Goal: Navigation & Orientation: Find specific page/section

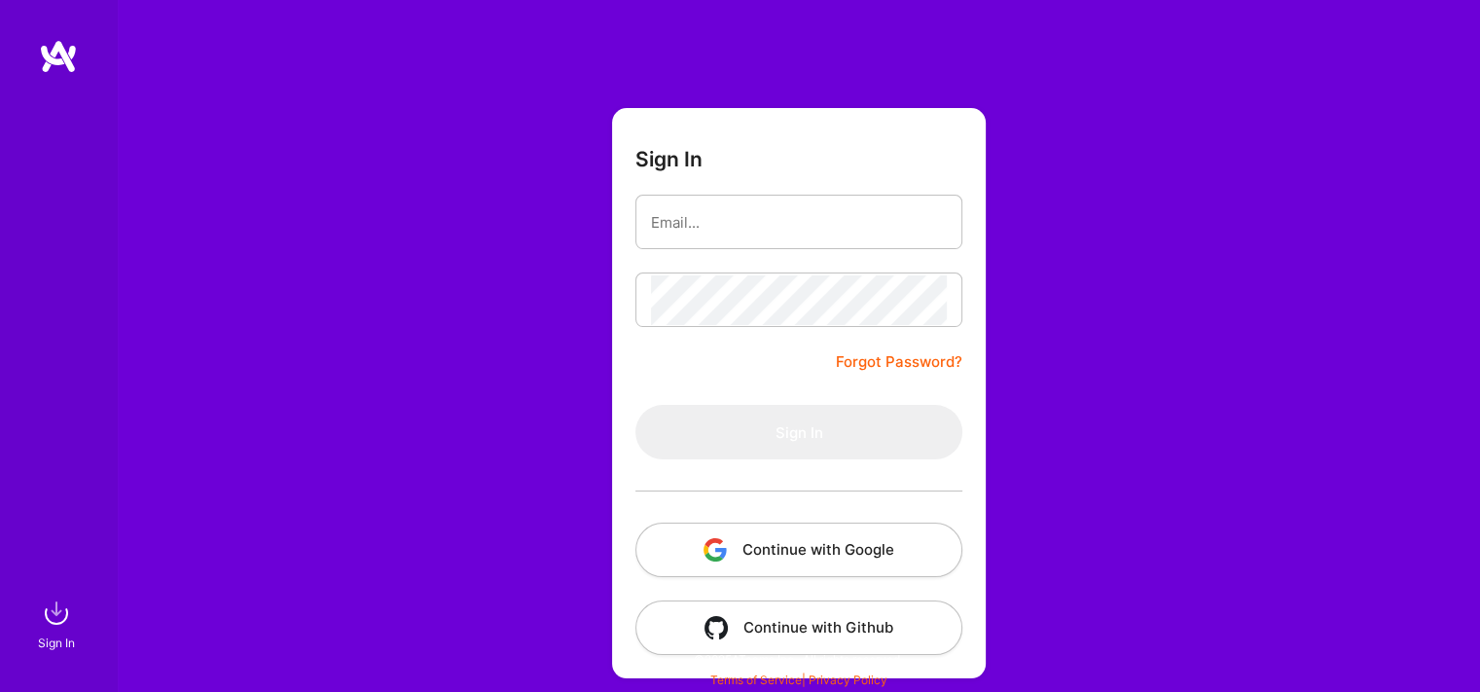
scroll to position [39, 0]
click at [854, 543] on button "Continue with Google" at bounding box center [798, 548] width 327 height 54
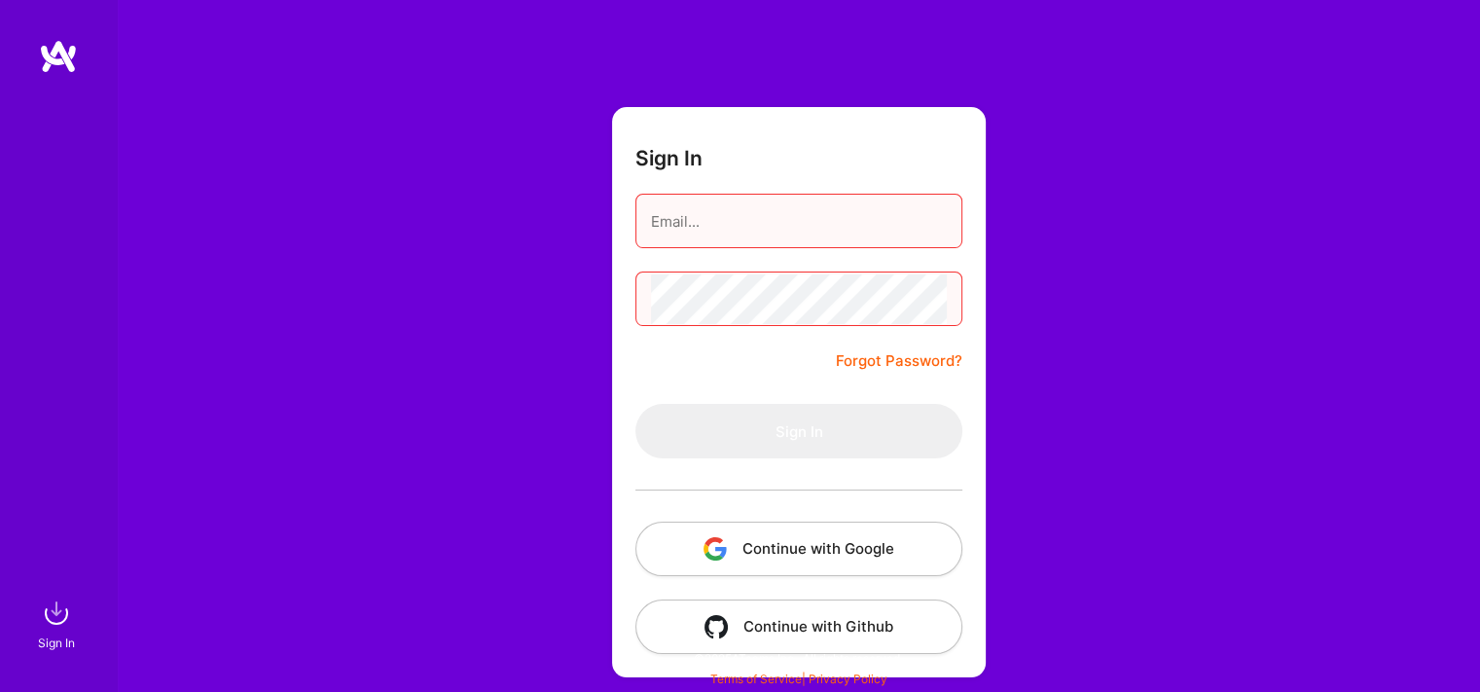
click at [782, 527] on button "Continue with Google" at bounding box center [798, 548] width 327 height 54
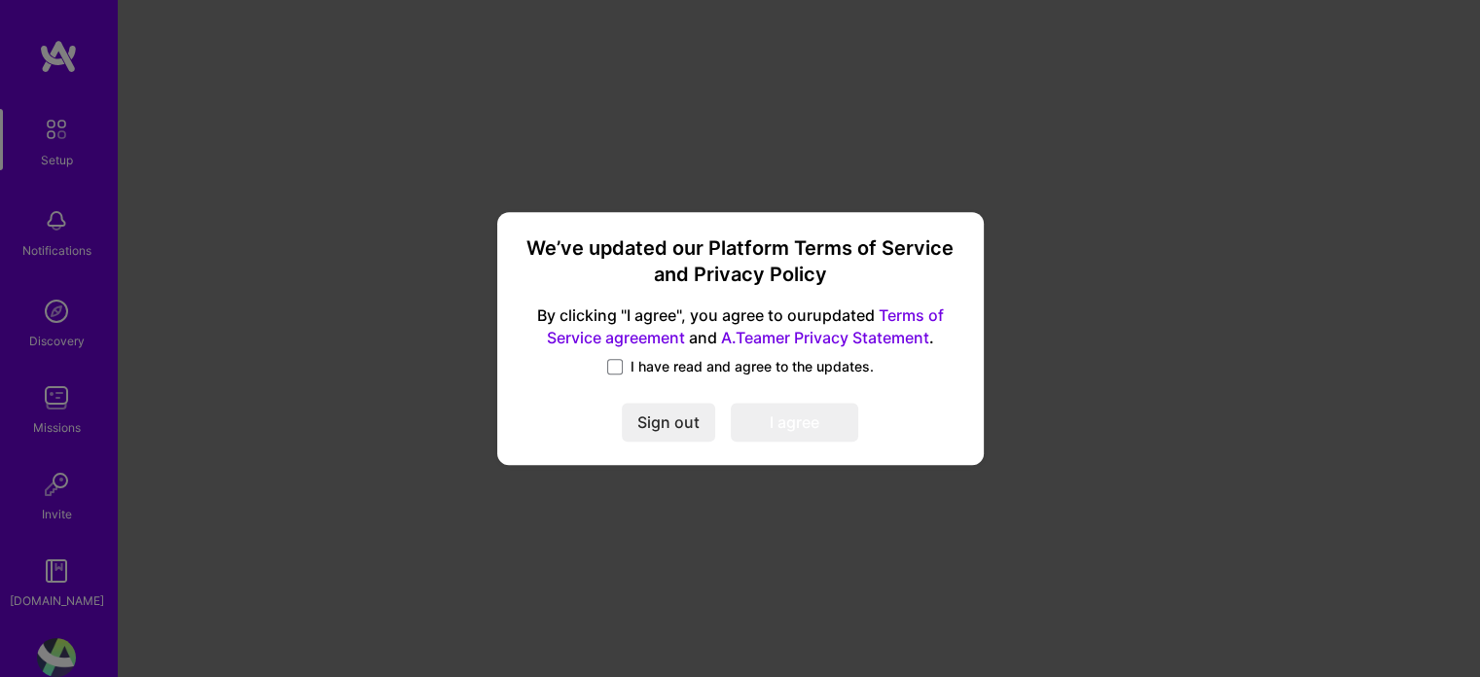
click at [642, 373] on span "I have read and agree to the updates." at bounding box center [751, 366] width 243 height 19
click at [0, 0] on input "I have read and agree to the updates." at bounding box center [0, 0] width 0 height 0
click at [770, 415] on button "I agree" at bounding box center [794, 422] width 127 height 39
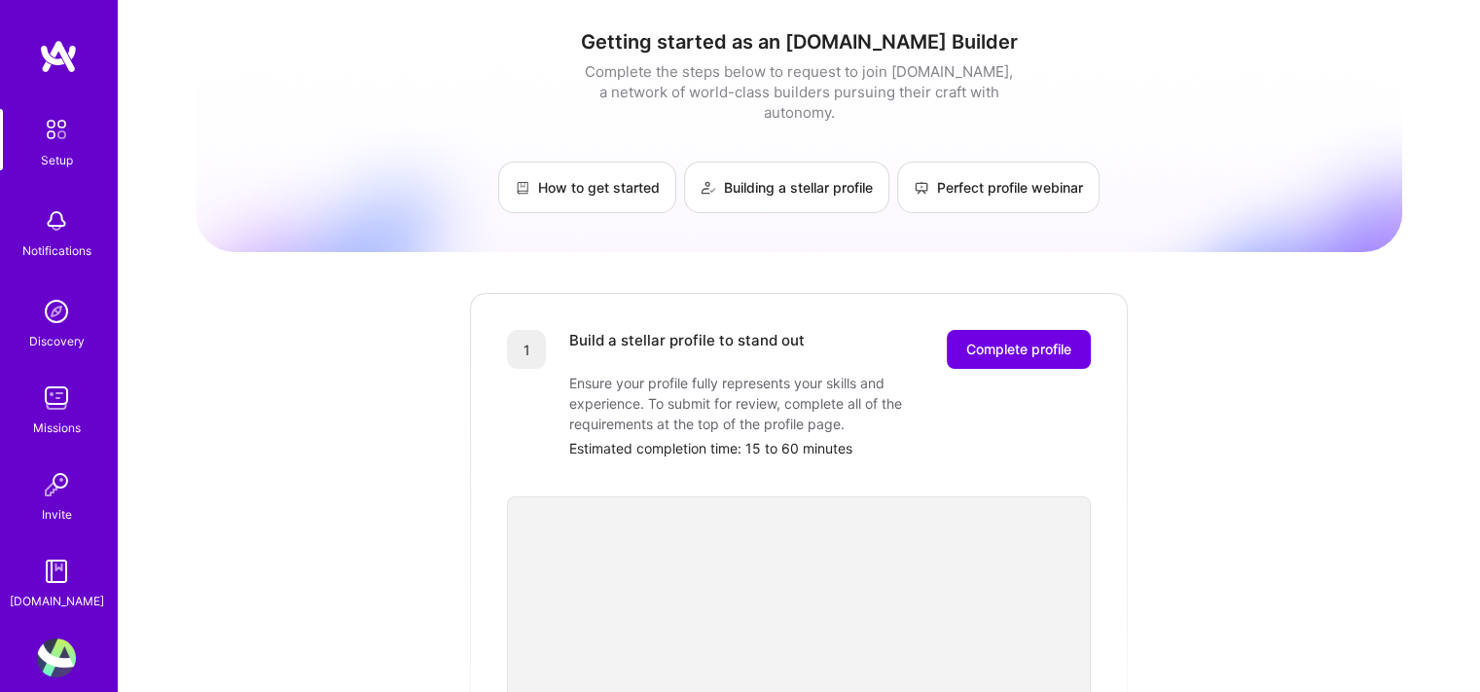
click at [49, 334] on div "Discovery" at bounding box center [56, 341] width 55 height 20
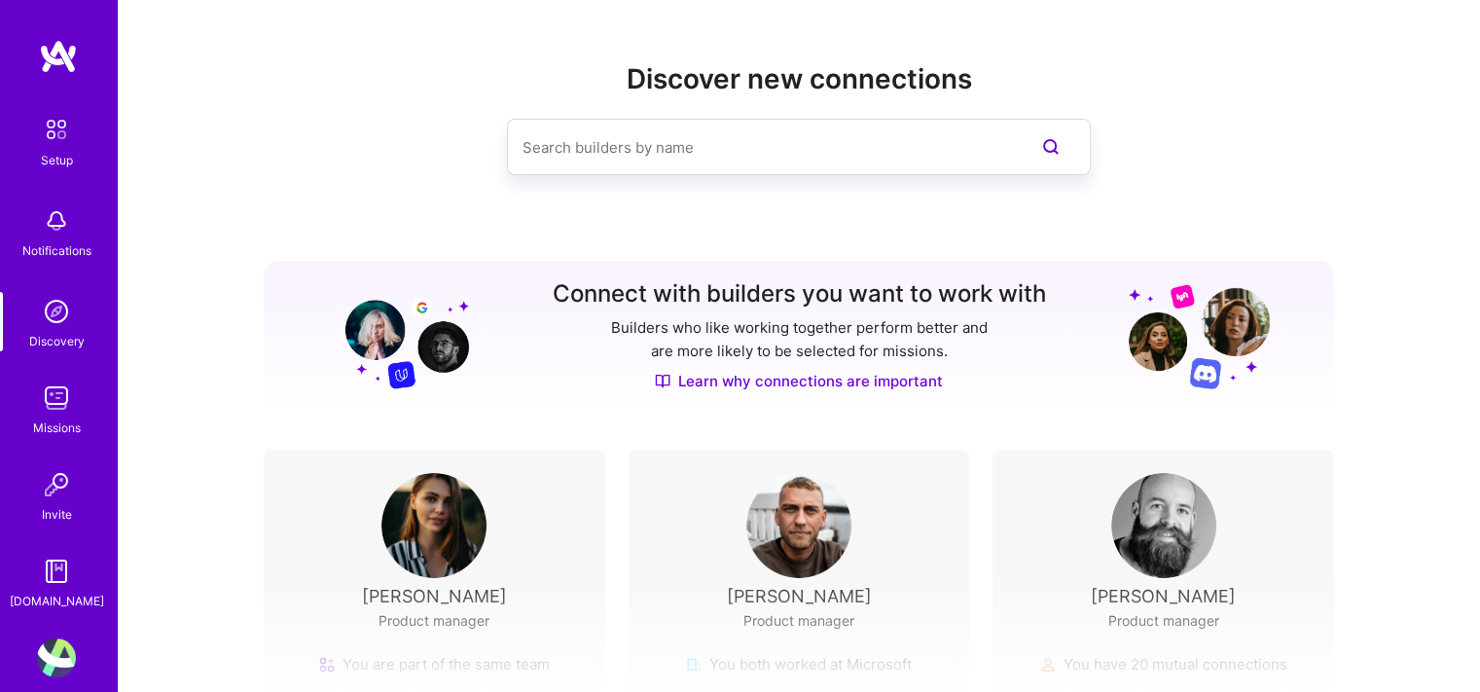
click at [54, 72] on img at bounding box center [58, 56] width 39 height 35
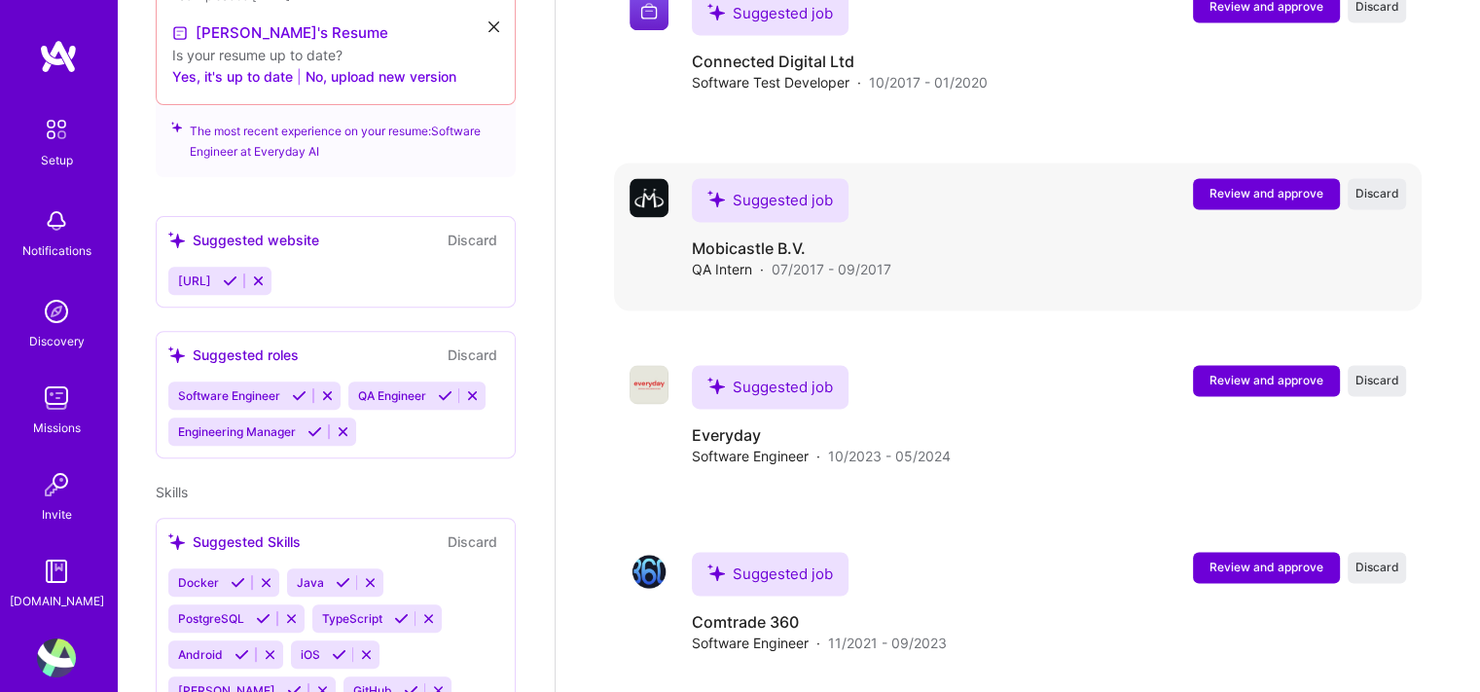
scroll to position [3079, 0]
